Goal: Information Seeking & Learning: Check status

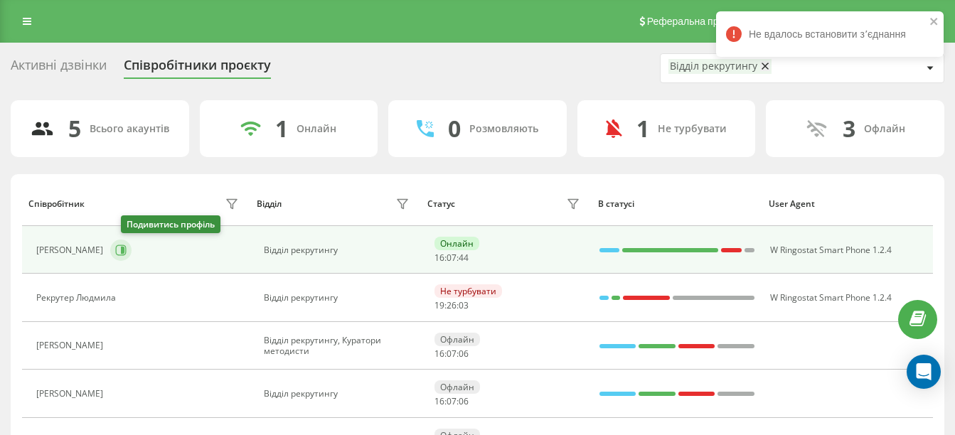
click at [127, 247] on icon at bounding box center [120, 250] width 11 height 11
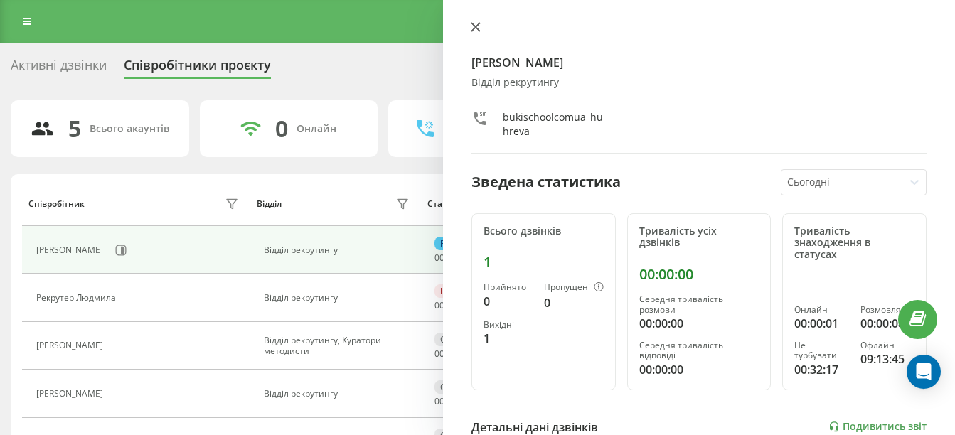
click at [477, 25] on icon at bounding box center [475, 27] width 9 height 9
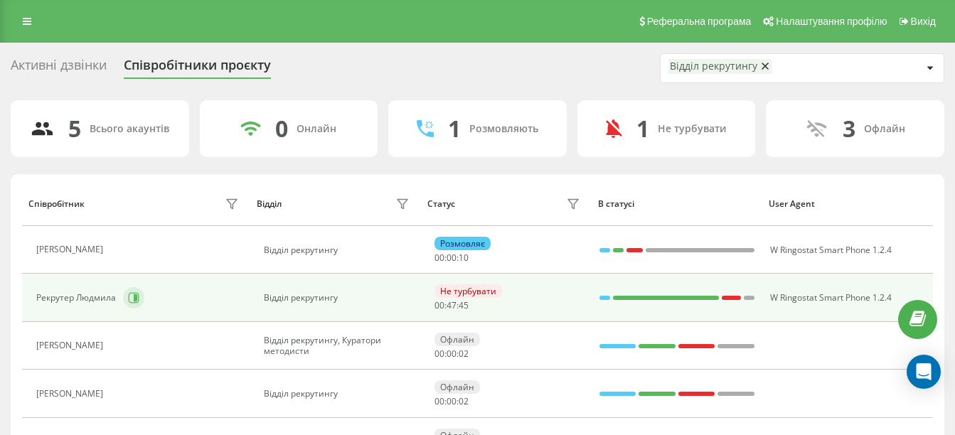
click at [132, 304] on button at bounding box center [133, 297] width 21 height 21
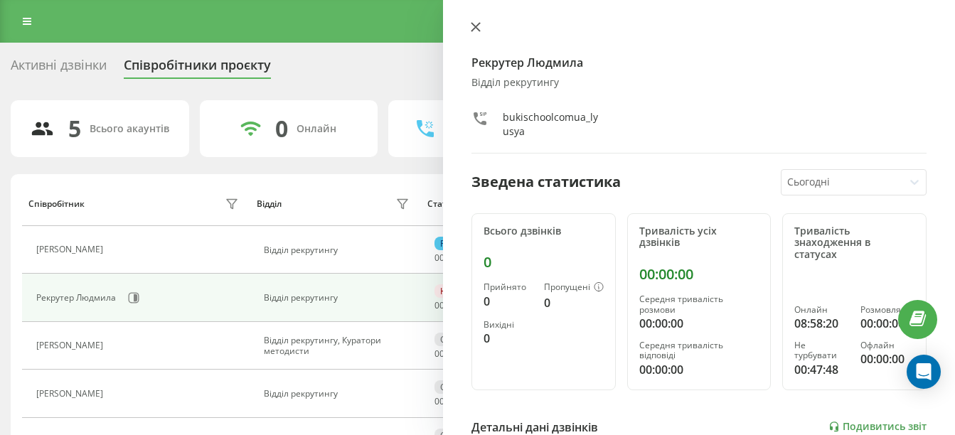
click at [468, 23] on button at bounding box center [475, 28] width 18 height 14
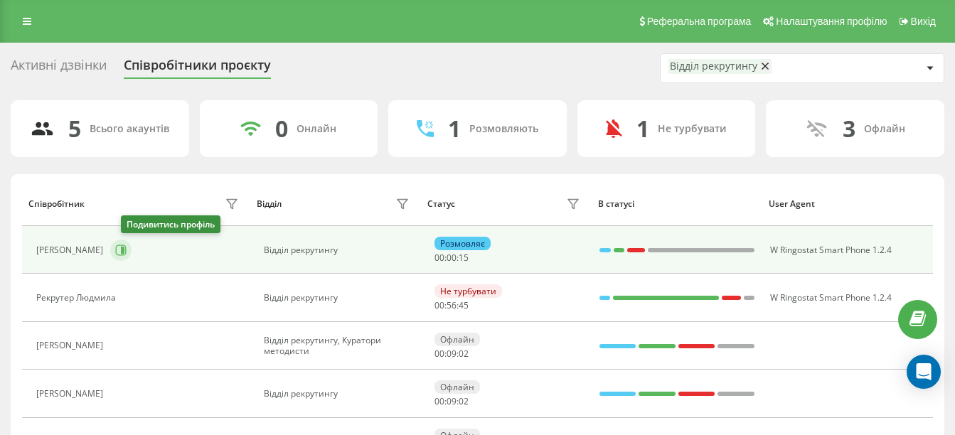
click at [132, 248] on button at bounding box center [120, 250] width 21 height 21
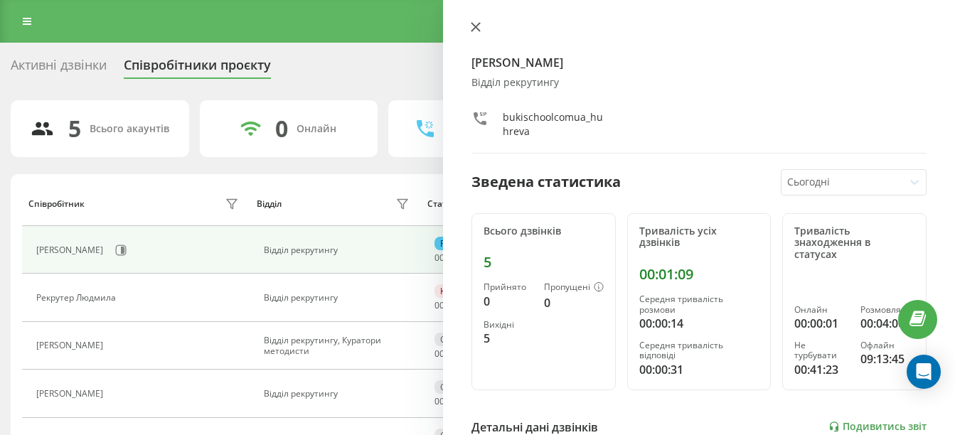
click at [469, 32] on button at bounding box center [475, 28] width 18 height 14
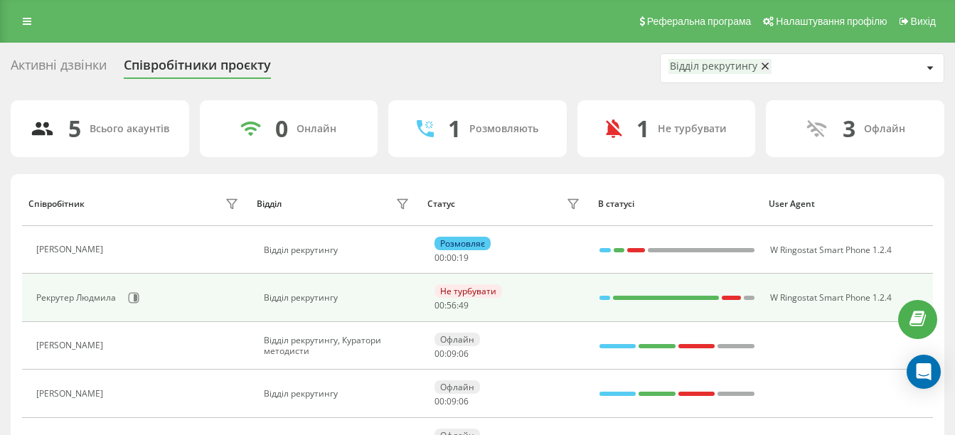
click at [114, 299] on div "Рекрутер Людмила" at bounding box center [77, 298] width 83 height 10
click at [129, 304] on icon at bounding box center [133, 297] width 11 height 11
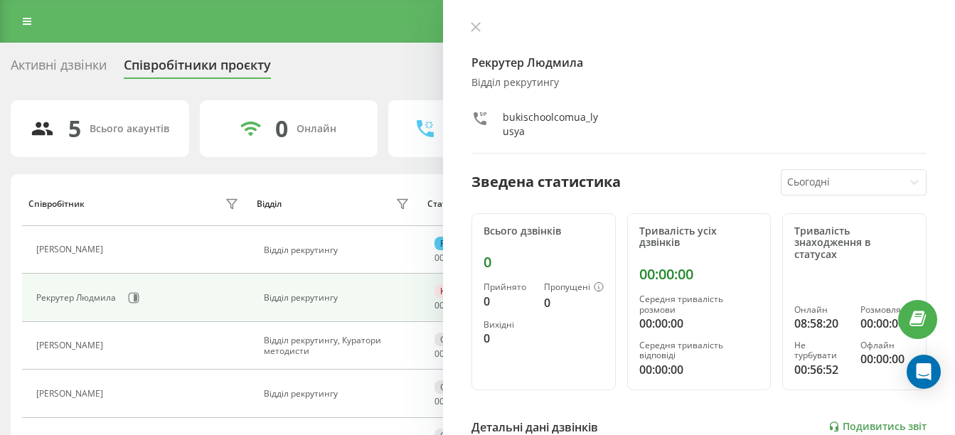
click at [466, 35] on div "Рекрутер [PERSON_NAME] рекрутингу bukischoolcomua_lyusya Зведена статистика Сьо…" at bounding box center [699, 217] width 512 height 435
click at [473, 32] on button at bounding box center [475, 28] width 18 height 14
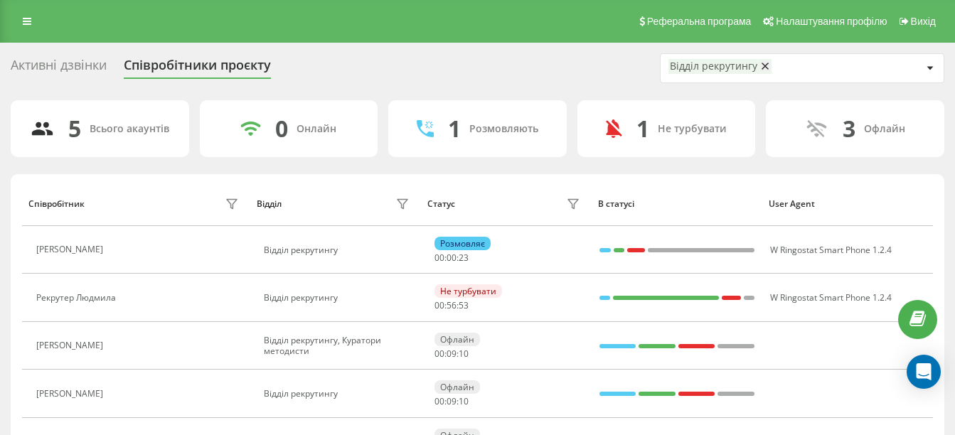
scroll to position [84, 0]
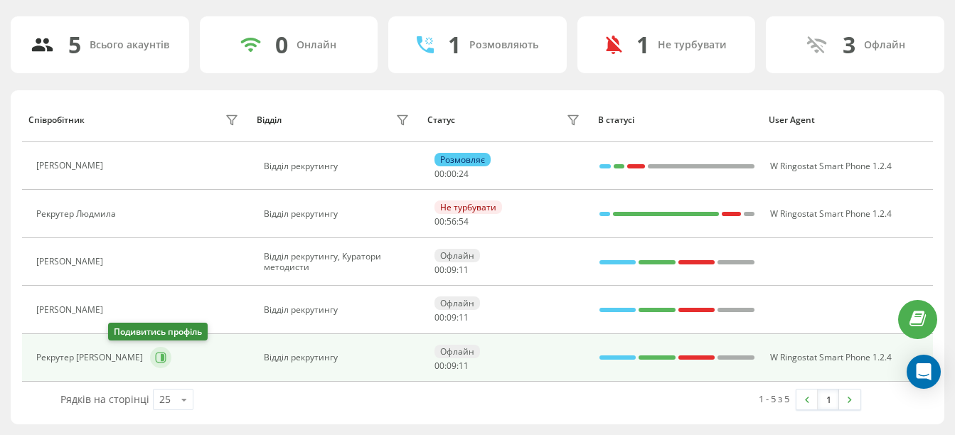
click at [155, 358] on icon at bounding box center [160, 357] width 11 height 11
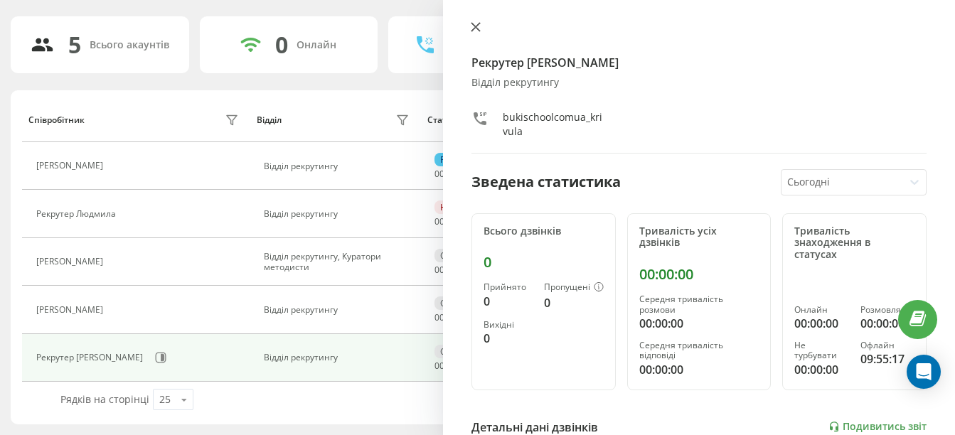
click at [470, 27] on button at bounding box center [475, 28] width 18 height 14
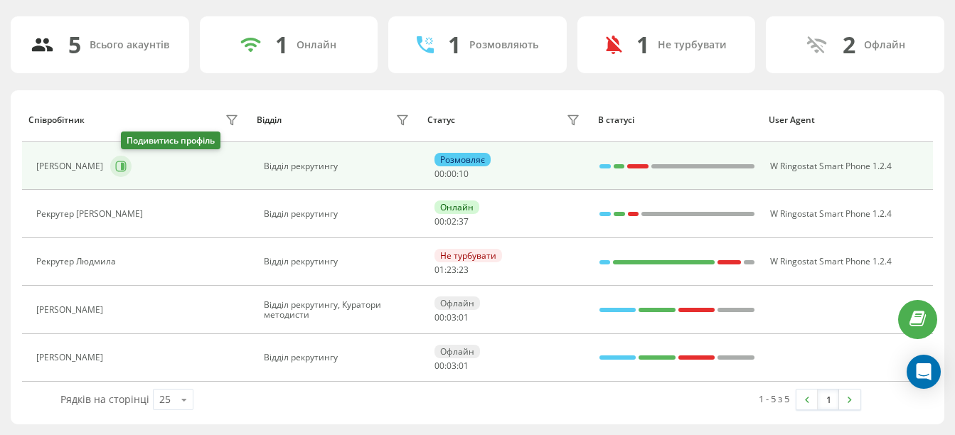
click at [130, 159] on button at bounding box center [120, 166] width 21 height 21
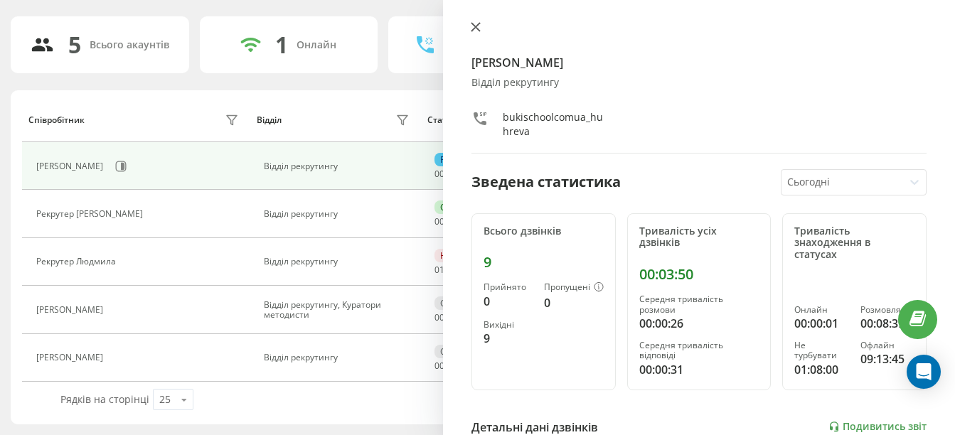
click at [478, 29] on icon at bounding box center [475, 27] width 9 height 9
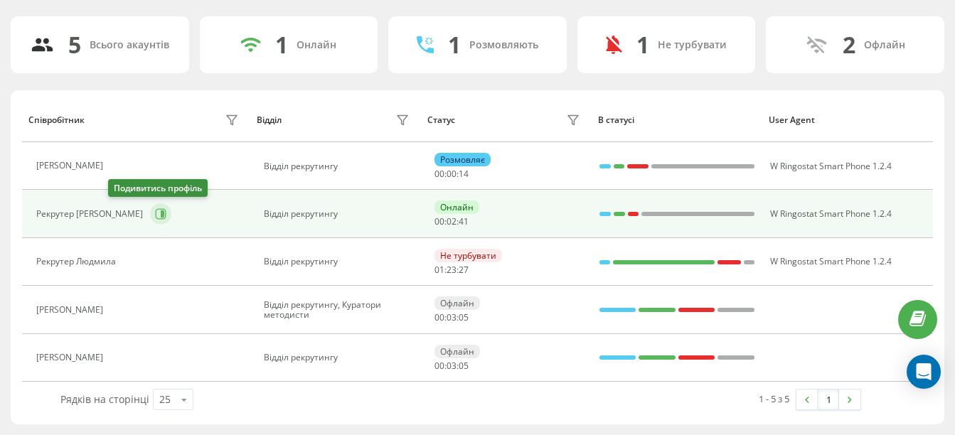
click at [156, 219] on icon at bounding box center [161, 214] width 11 height 11
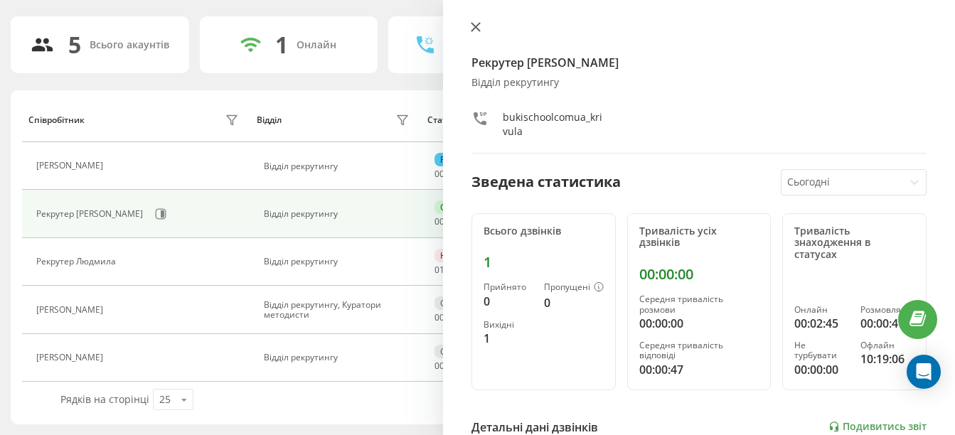
click at [476, 26] on icon at bounding box center [475, 27] width 9 height 9
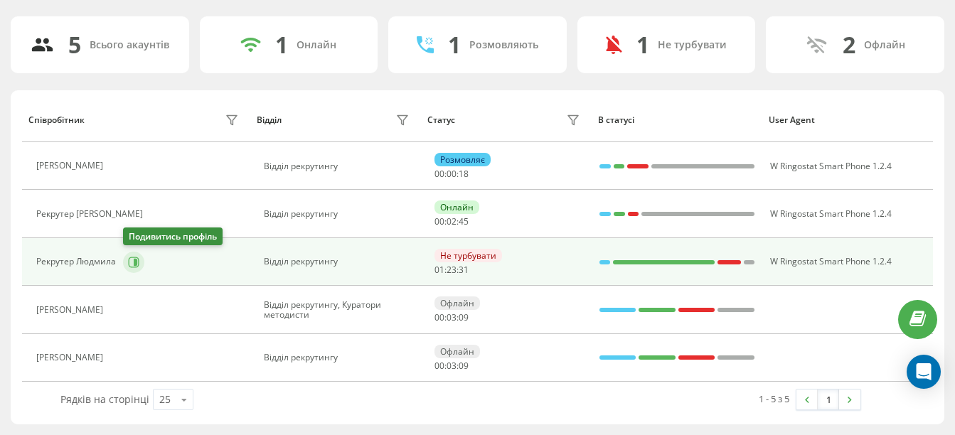
click at [132, 252] on button at bounding box center [133, 262] width 21 height 21
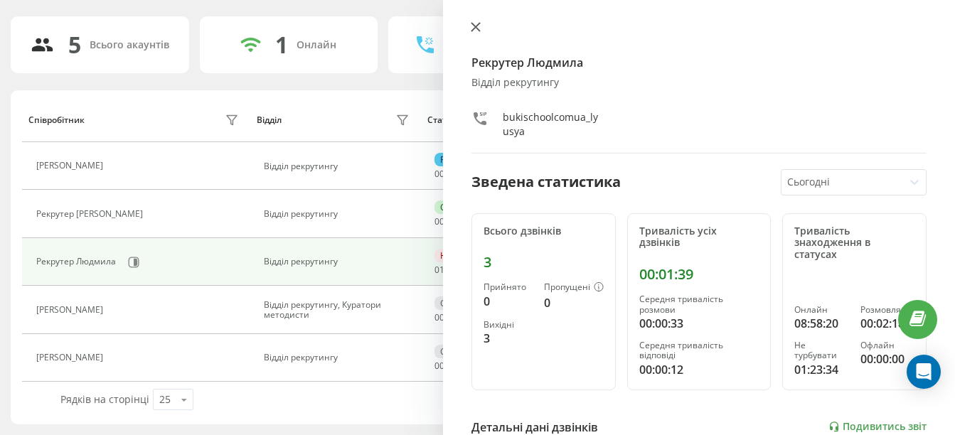
click at [479, 26] on icon at bounding box center [476, 27] width 10 height 10
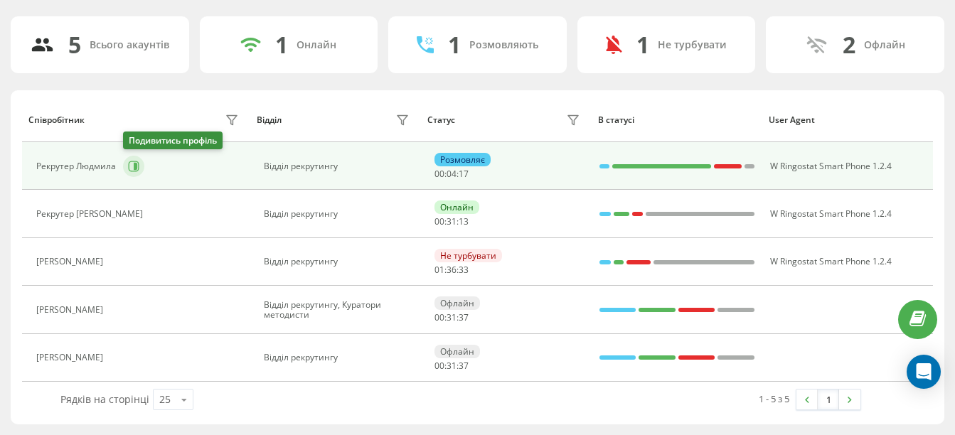
click at [132, 167] on icon at bounding box center [133, 166] width 11 height 11
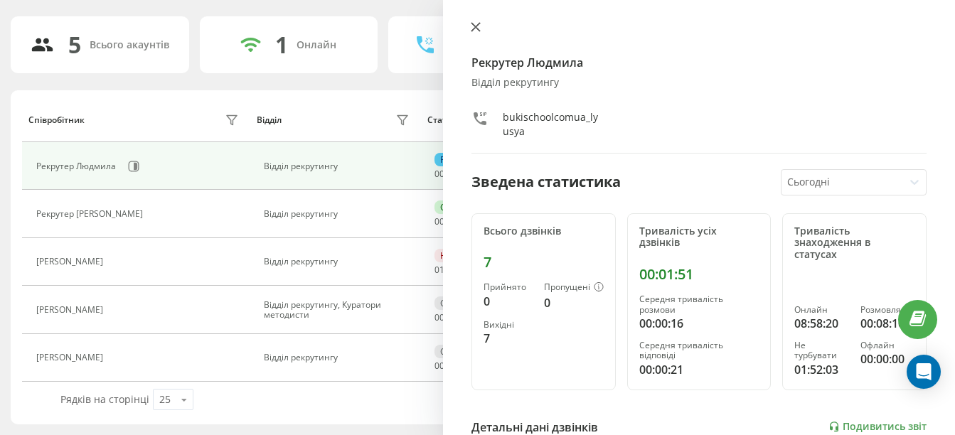
click at [476, 23] on icon at bounding box center [476, 27] width 10 height 10
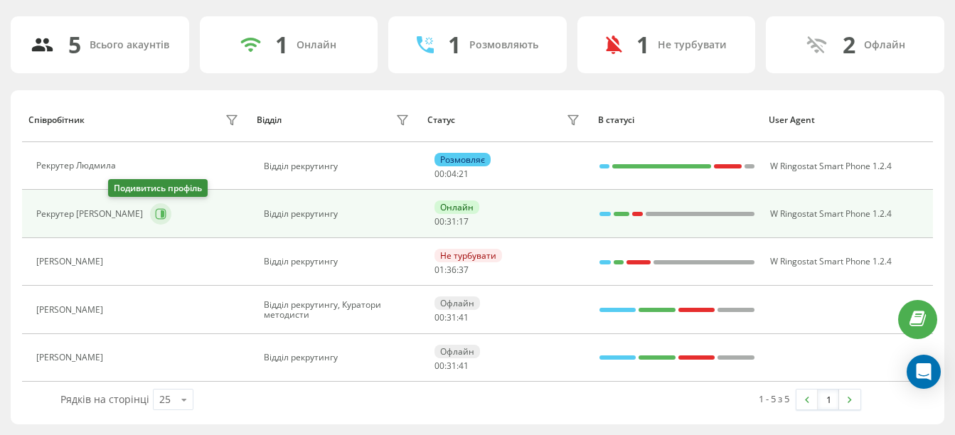
click at [156, 213] on icon at bounding box center [161, 214] width 11 height 11
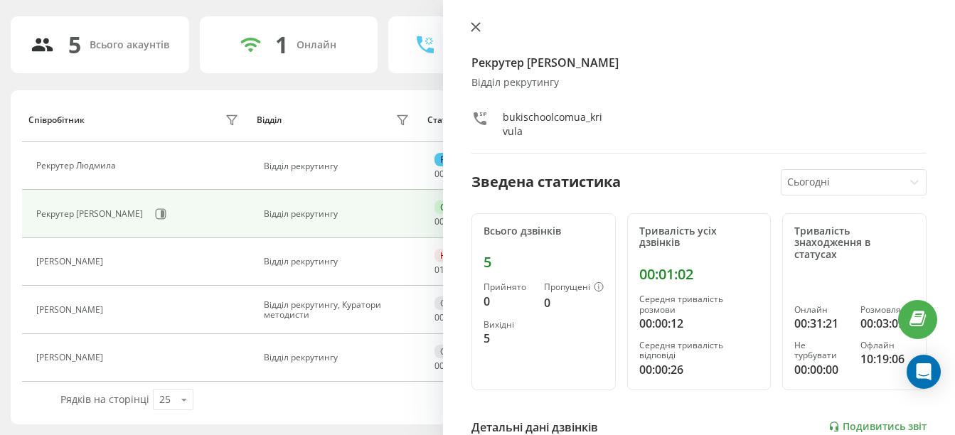
click at [477, 31] on icon at bounding box center [476, 27] width 10 height 10
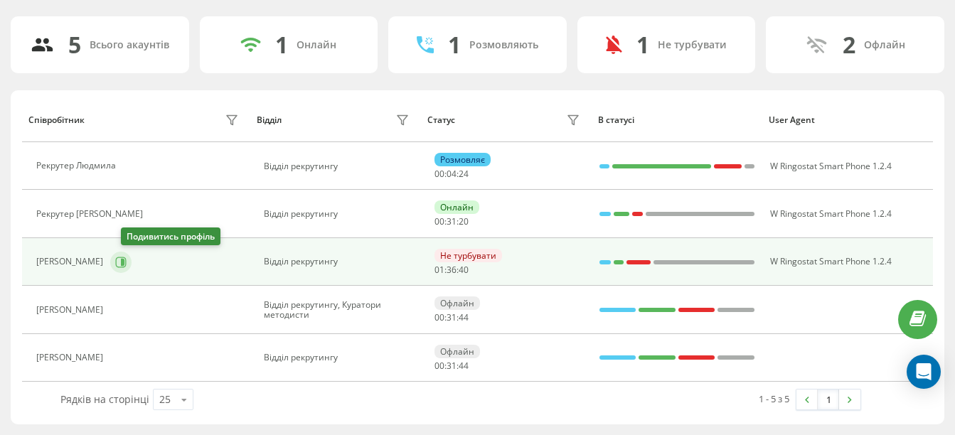
click at [127, 267] on icon at bounding box center [120, 262] width 11 height 11
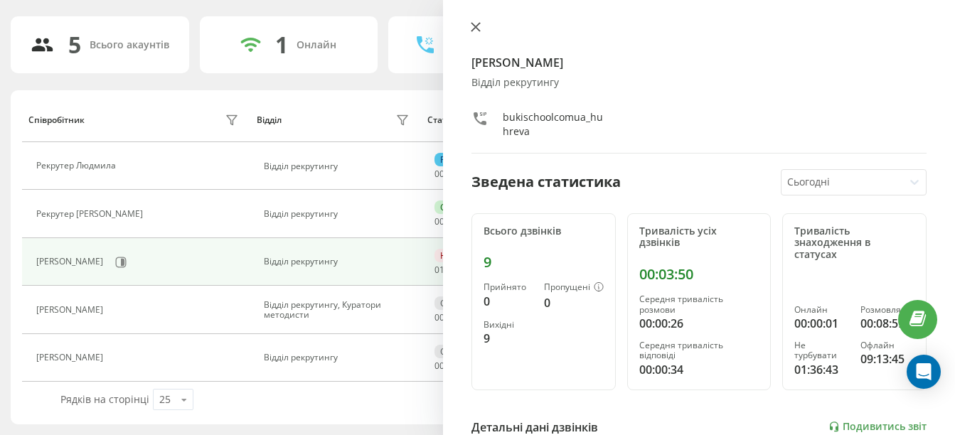
click at [475, 25] on icon at bounding box center [476, 27] width 10 height 10
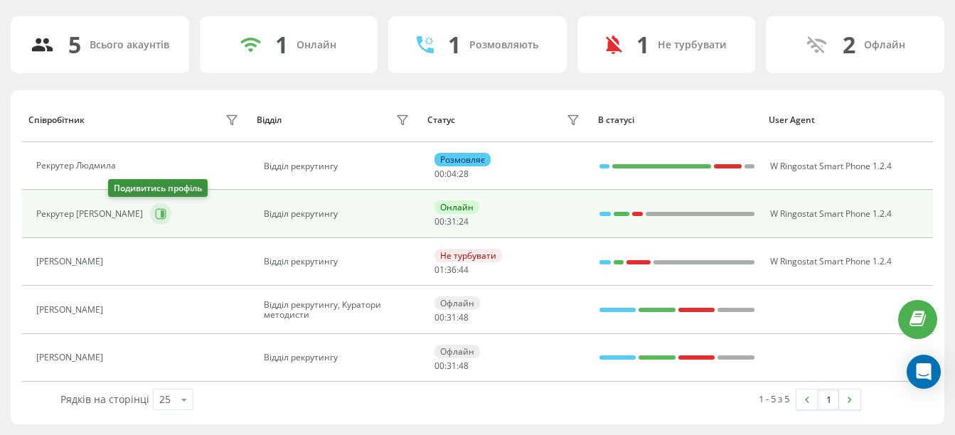
click at [155, 210] on icon at bounding box center [160, 213] width 11 height 11
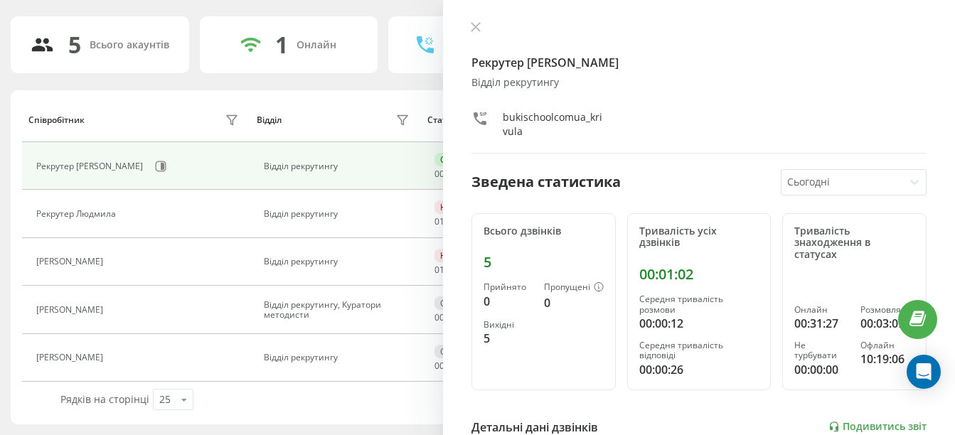
click at [472, 21] on div "Рекрутер [PERSON_NAME] рекрутингу bukischoolcomua_krivula Зведена статистика Сь…" at bounding box center [699, 217] width 512 height 435
click at [476, 33] on button at bounding box center [475, 28] width 18 height 14
